Goal: Task Accomplishment & Management: Complete application form

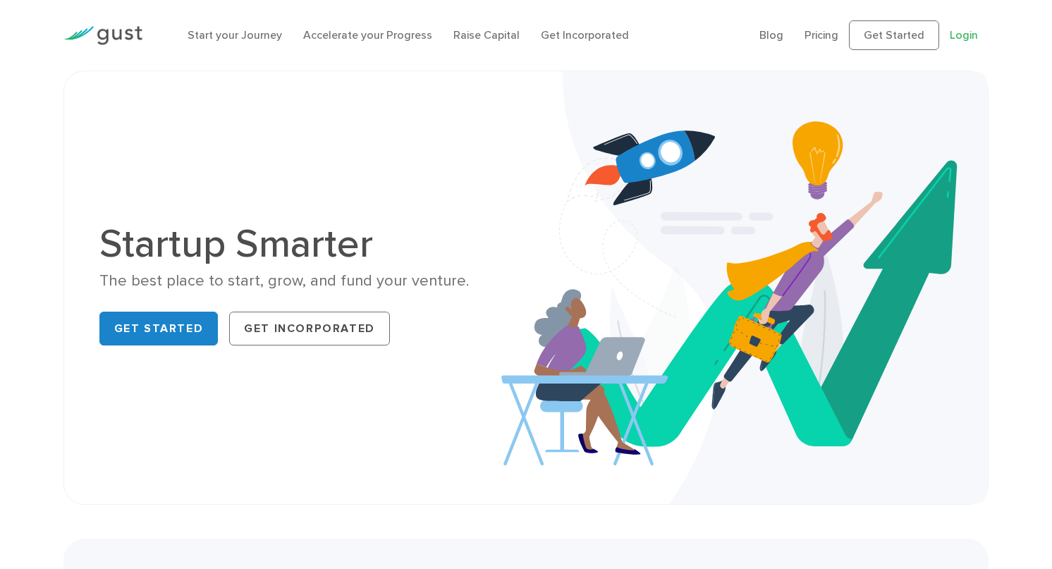
click at [966, 35] on link "Login" at bounding box center [964, 34] width 28 height 13
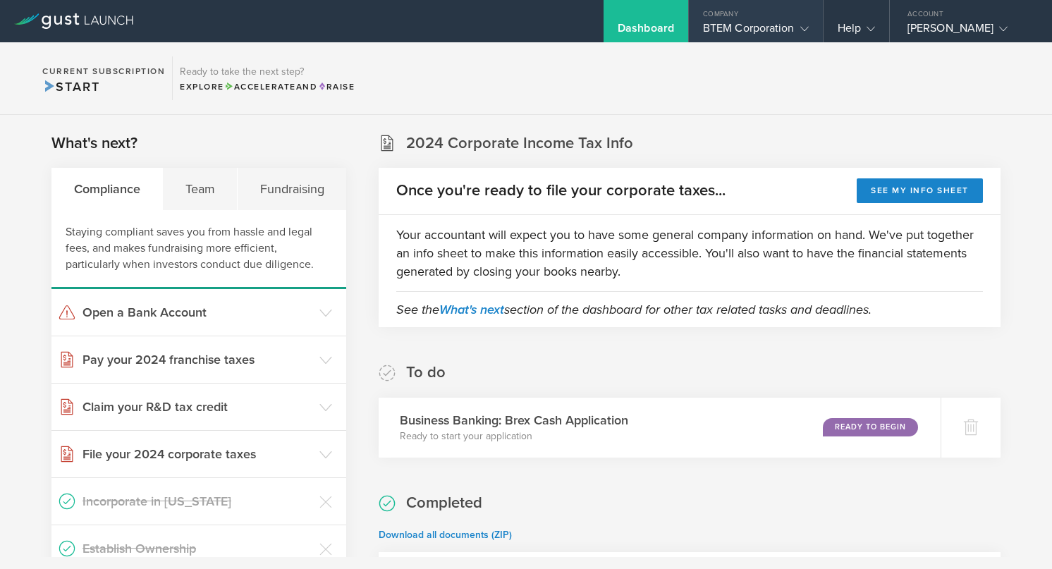
click at [796, 28] on gust-icon at bounding box center [802, 28] width 14 height 14
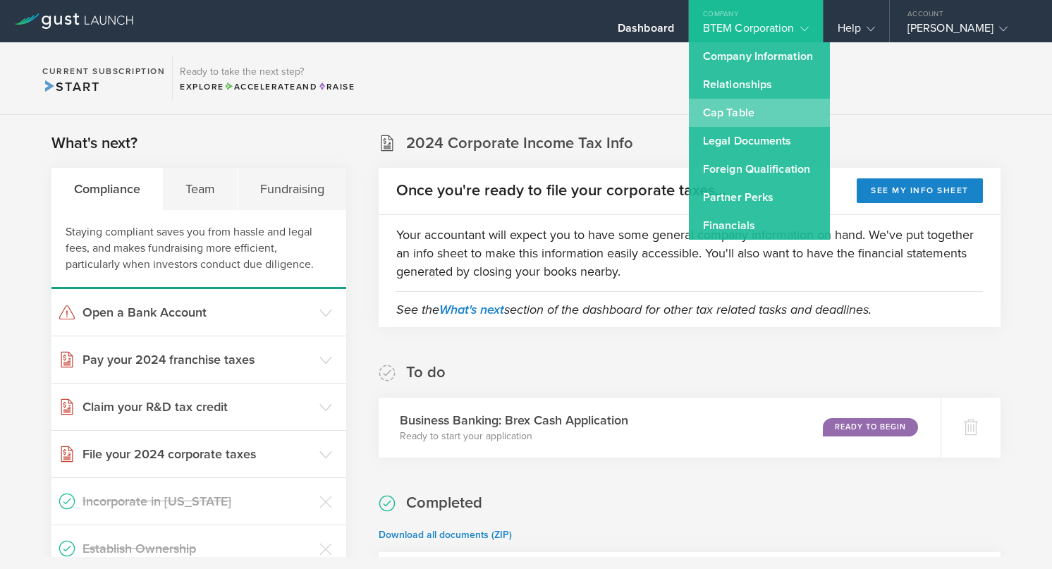
click at [775, 111] on link "Cap Table" at bounding box center [759, 113] width 141 height 28
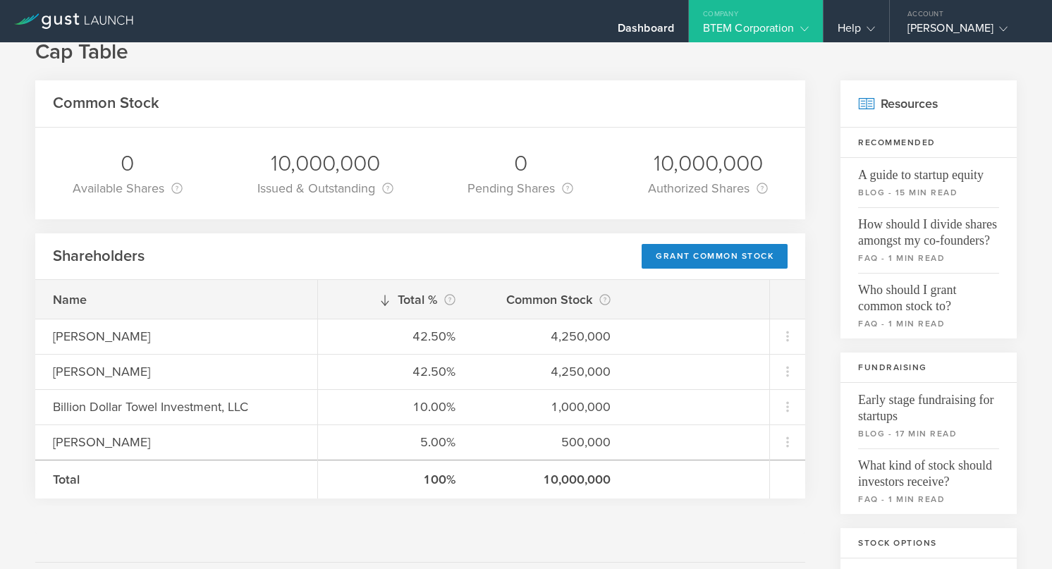
scroll to position [33, 0]
click at [719, 247] on div "Grant Common Stock" at bounding box center [715, 255] width 146 height 25
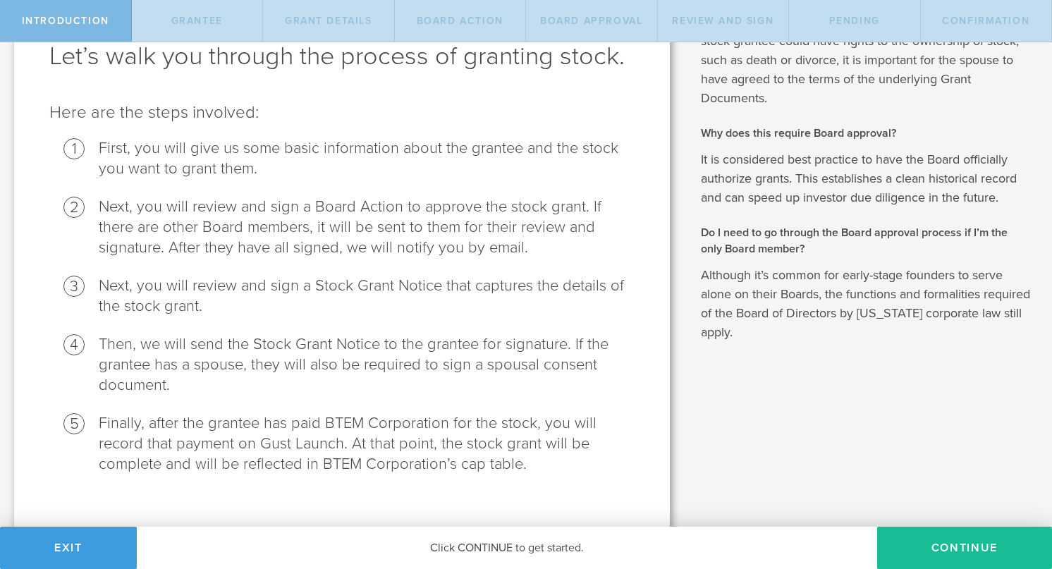
scroll to position [105, 0]
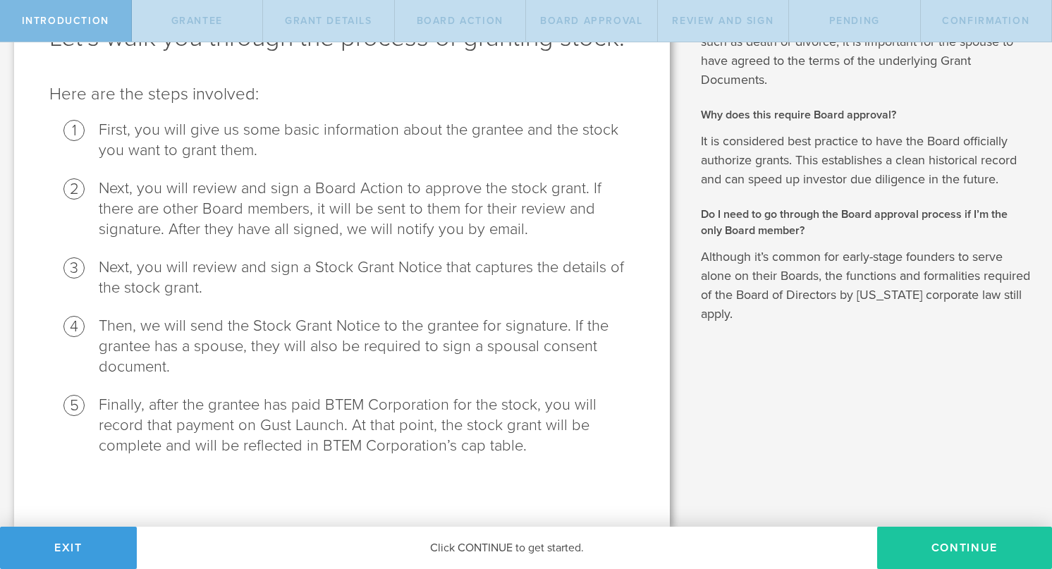
click at [934, 537] on button "Continue" at bounding box center [964, 548] width 175 height 42
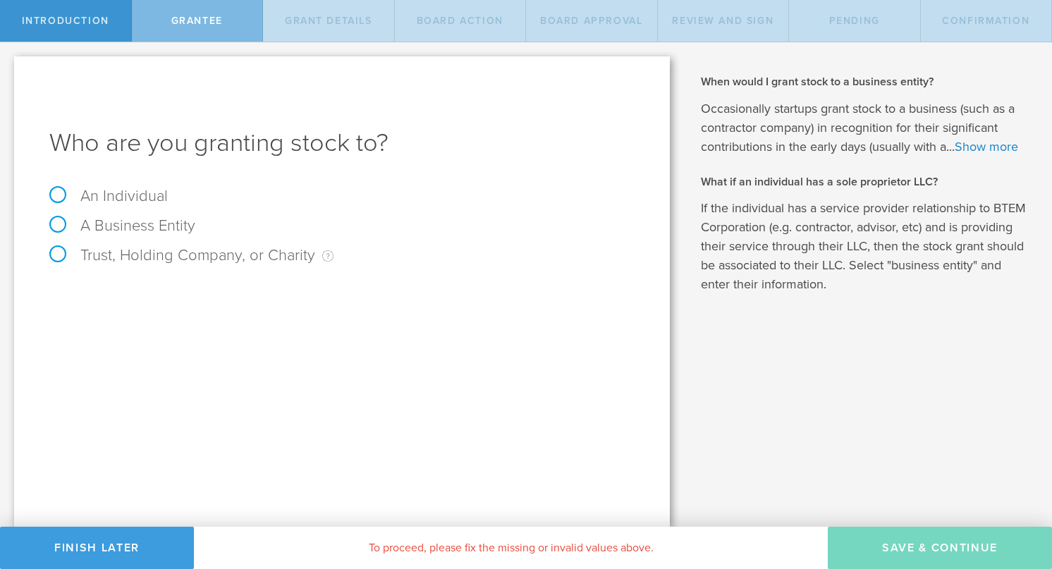
click at [60, 194] on label "An Individual" at bounding box center [108, 196] width 119 height 18
click at [9, 65] on input "An Individual" at bounding box center [4, 53] width 9 height 23
radio input "true"
click at [241, 288] on input "text" at bounding box center [395, 294] width 480 height 21
type input "Eric Weiss"
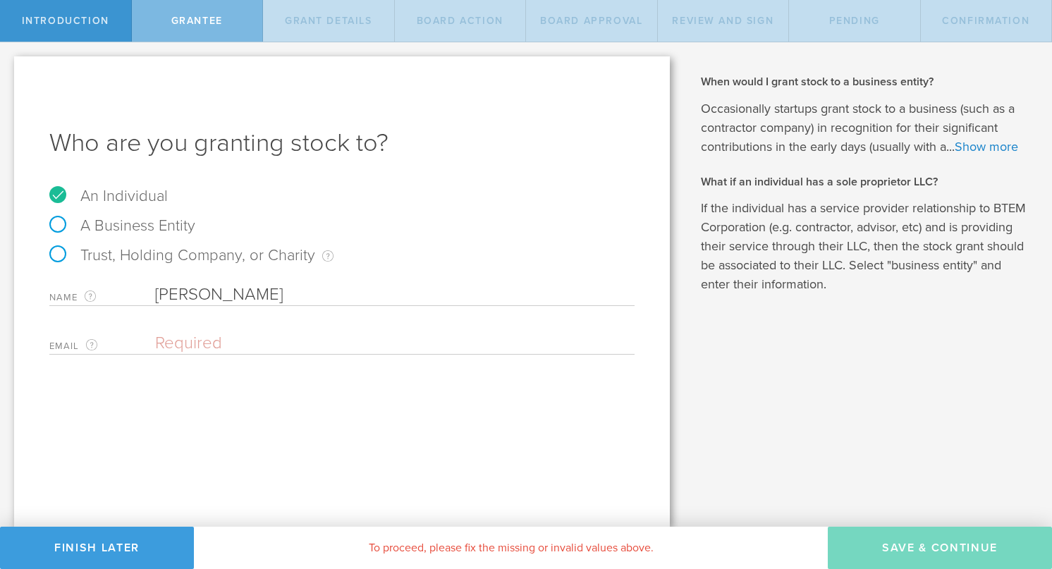
click at [187, 339] on input "email" at bounding box center [391, 343] width 473 height 21
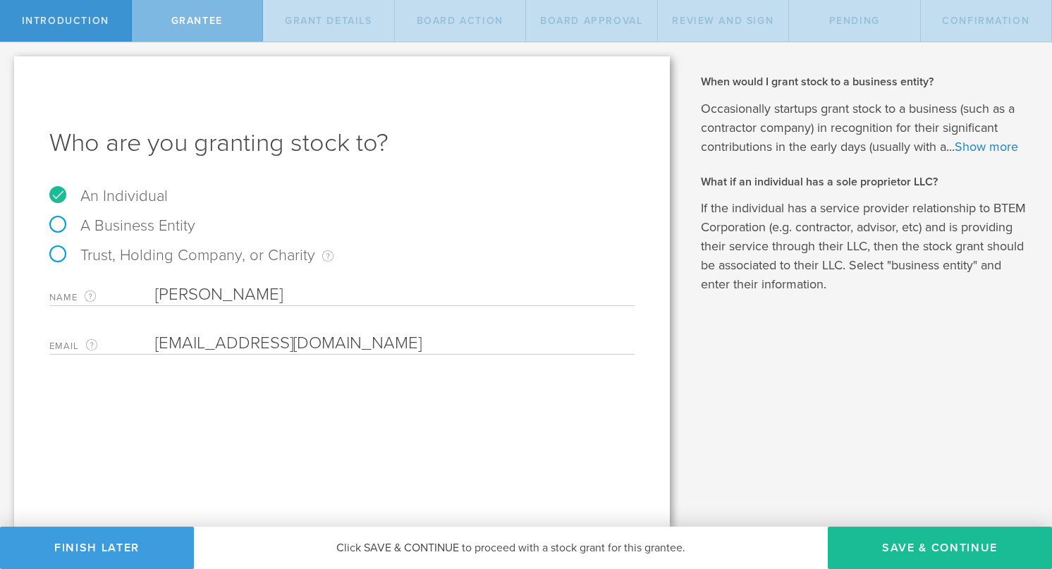
type input "Eaweissmd@aol.com"
click at [309, 426] on div "Who are you granting stock to? An Individual A Business Entity Trust, Holding C…" at bounding box center [342, 291] width 656 height 470
click at [966, 549] on button "Save & Continue" at bounding box center [940, 548] width 224 height 42
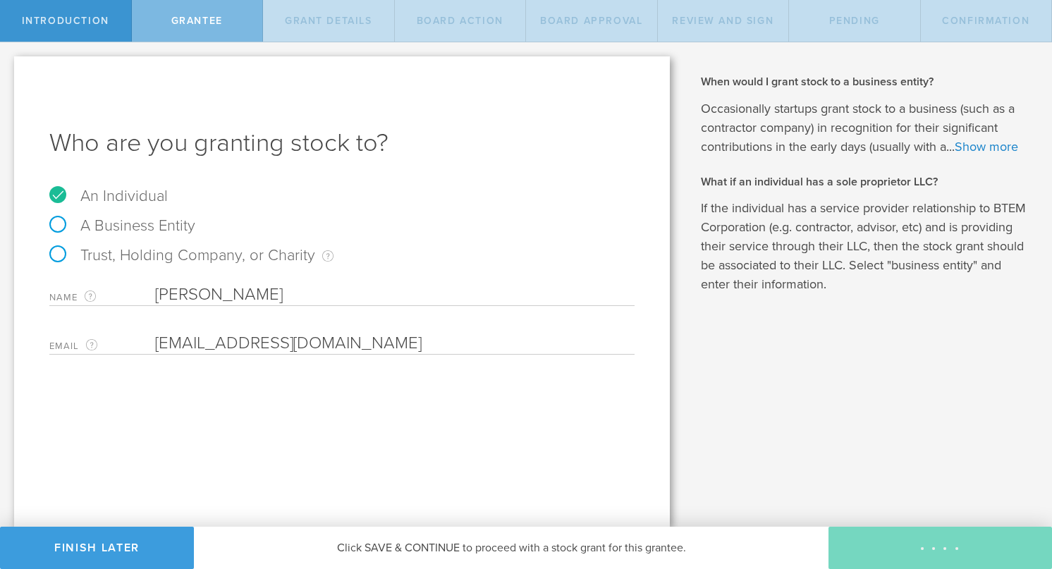
type input "48"
type input "12"
select select "none"
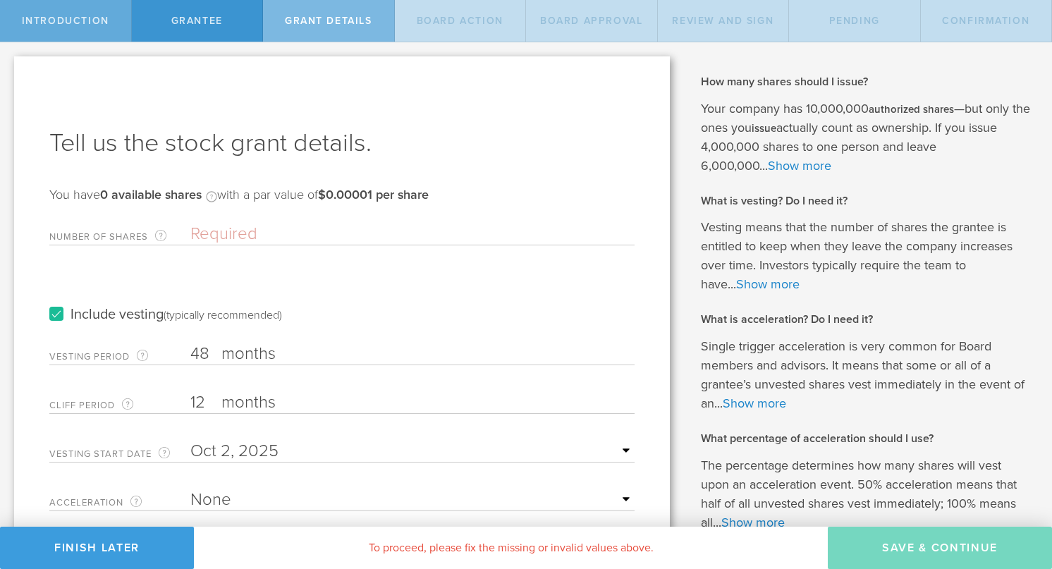
click at [80, 20] on span "Introduction" at bounding box center [65, 21] width 87 height 12
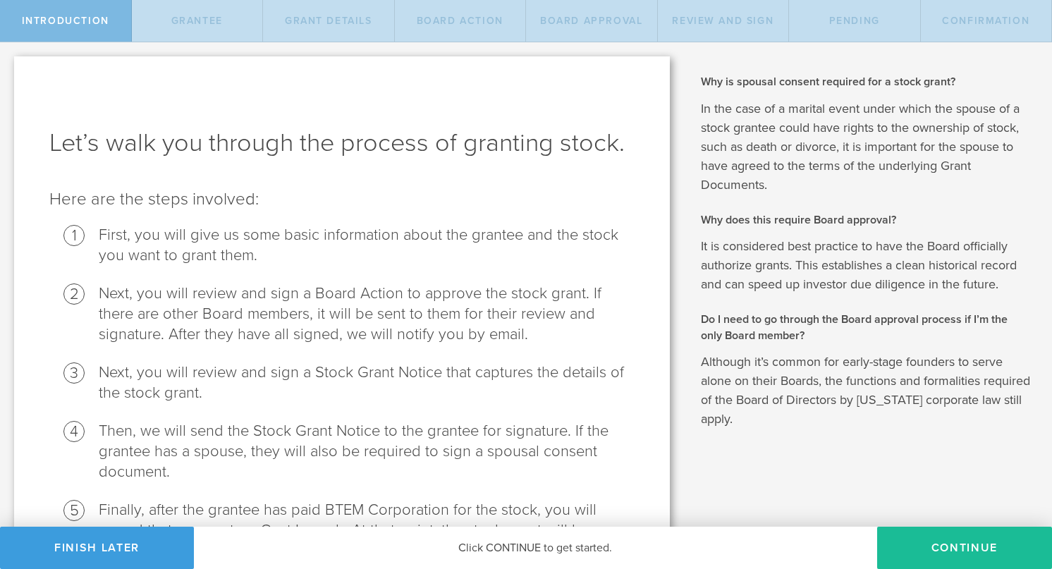
scroll to position [105, 0]
